Goal: Find specific page/section: Find specific page/section

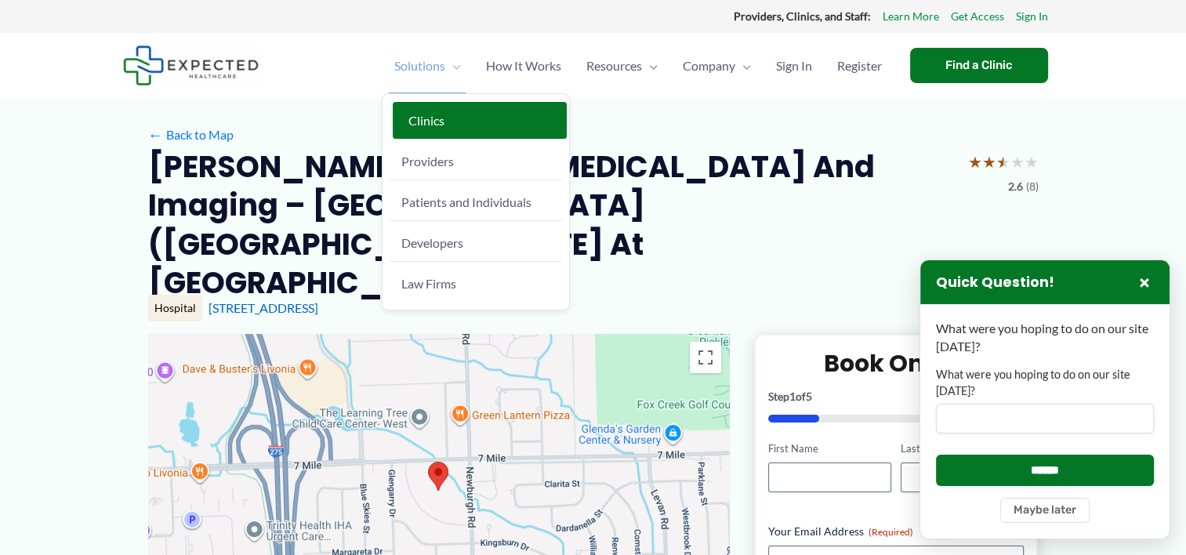
click at [409, 116] on span "Clinics" at bounding box center [426, 120] width 36 height 15
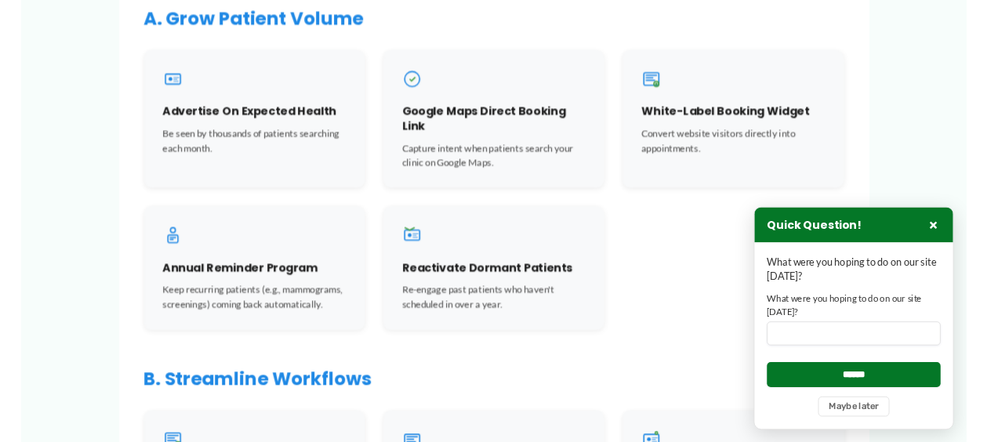
scroll to position [1333, 0]
